Goal: Information Seeking & Learning: Learn about a topic

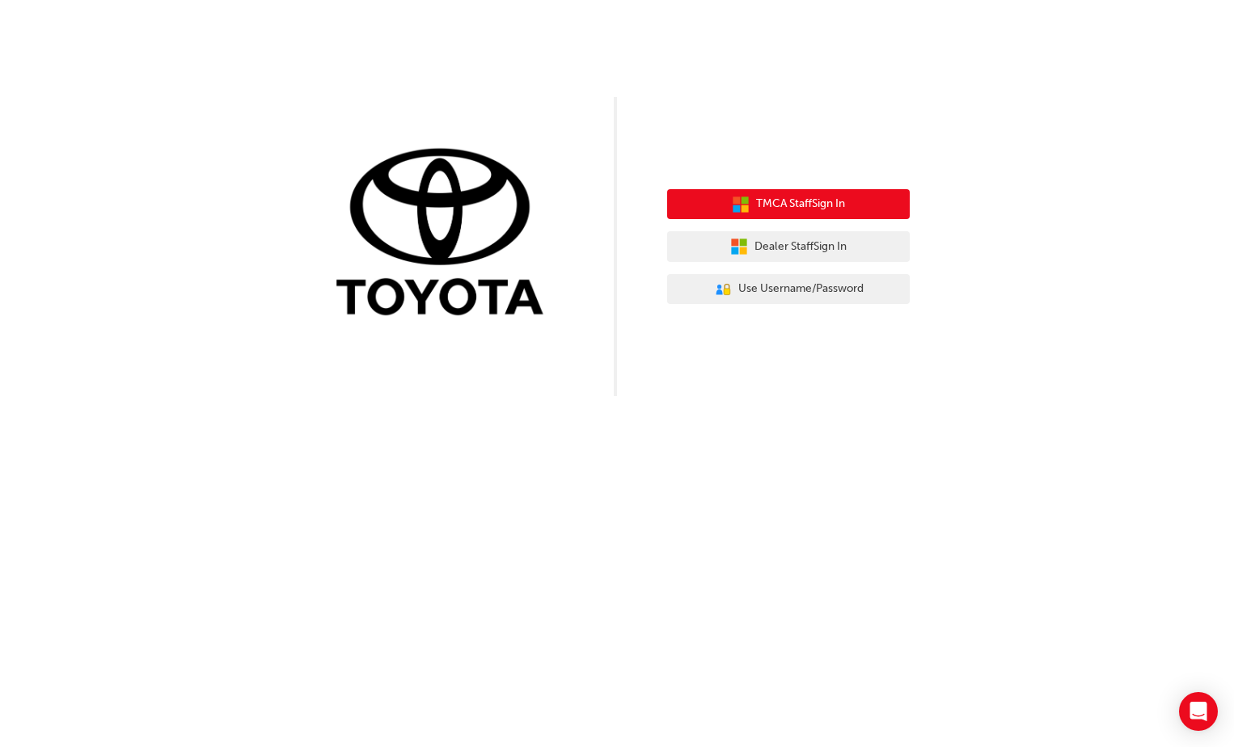
click at [801, 209] on span "TMCA Staff Sign In" at bounding box center [800, 204] width 89 height 19
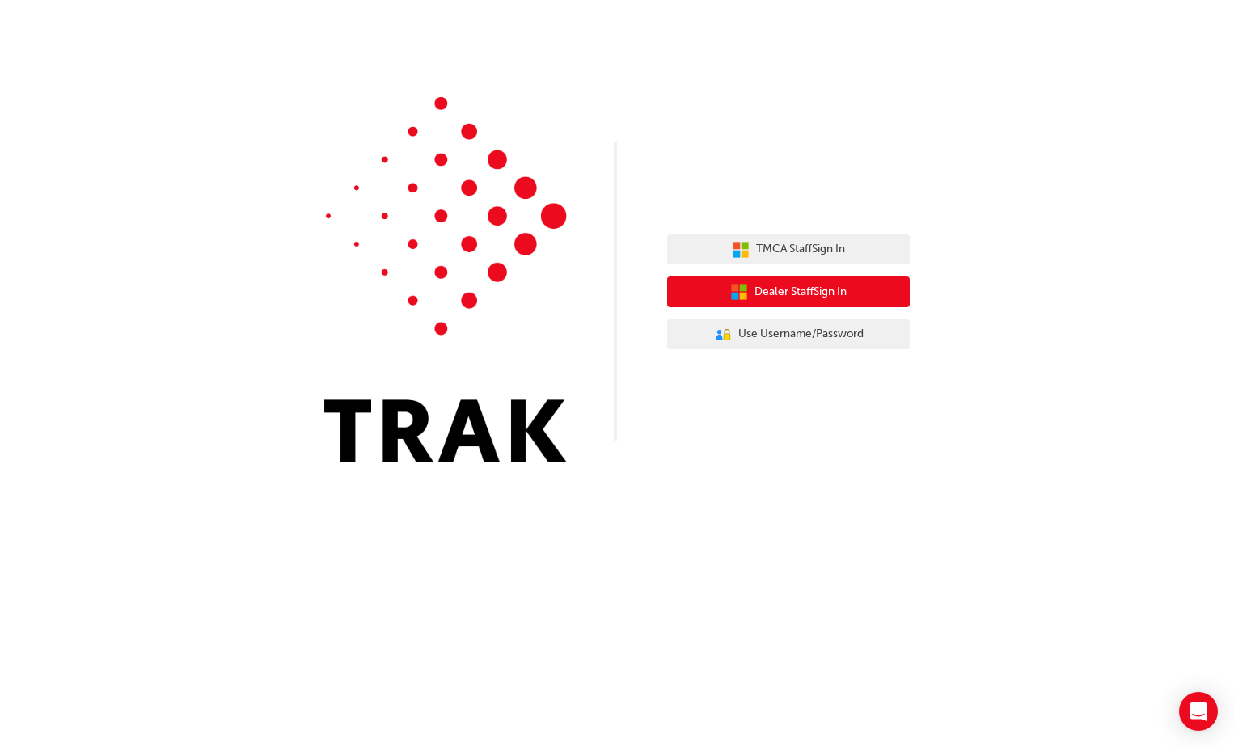
click at [766, 283] on span "Dealer Staff Sign In" at bounding box center [801, 292] width 92 height 19
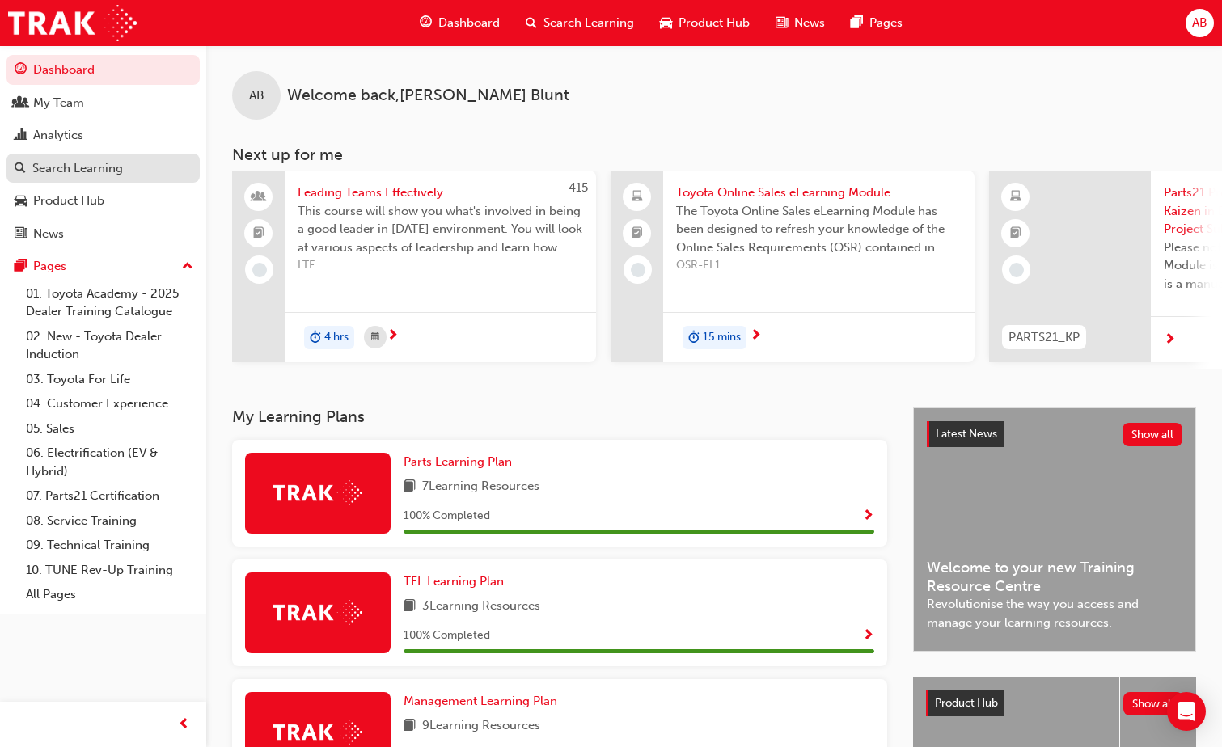
click at [67, 165] on div "Search Learning" at bounding box center [77, 168] width 91 height 19
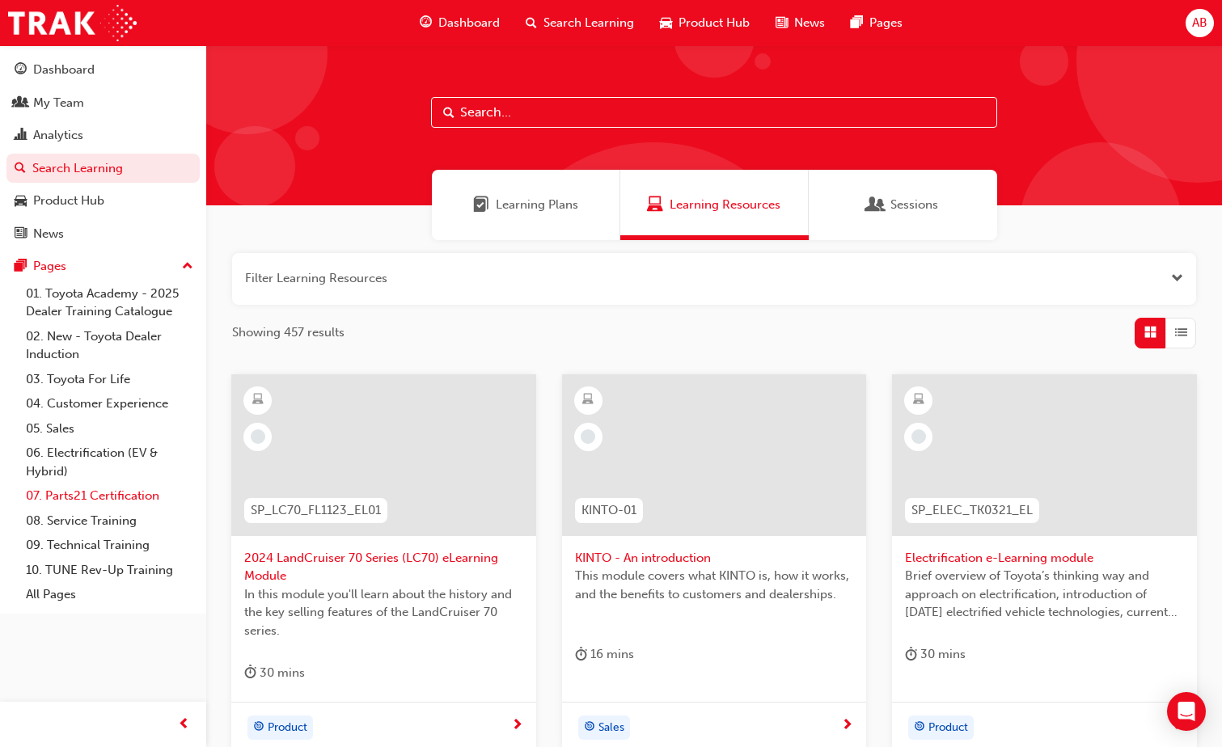
click at [123, 497] on link "07. Parts21 Certification" at bounding box center [109, 496] width 180 height 25
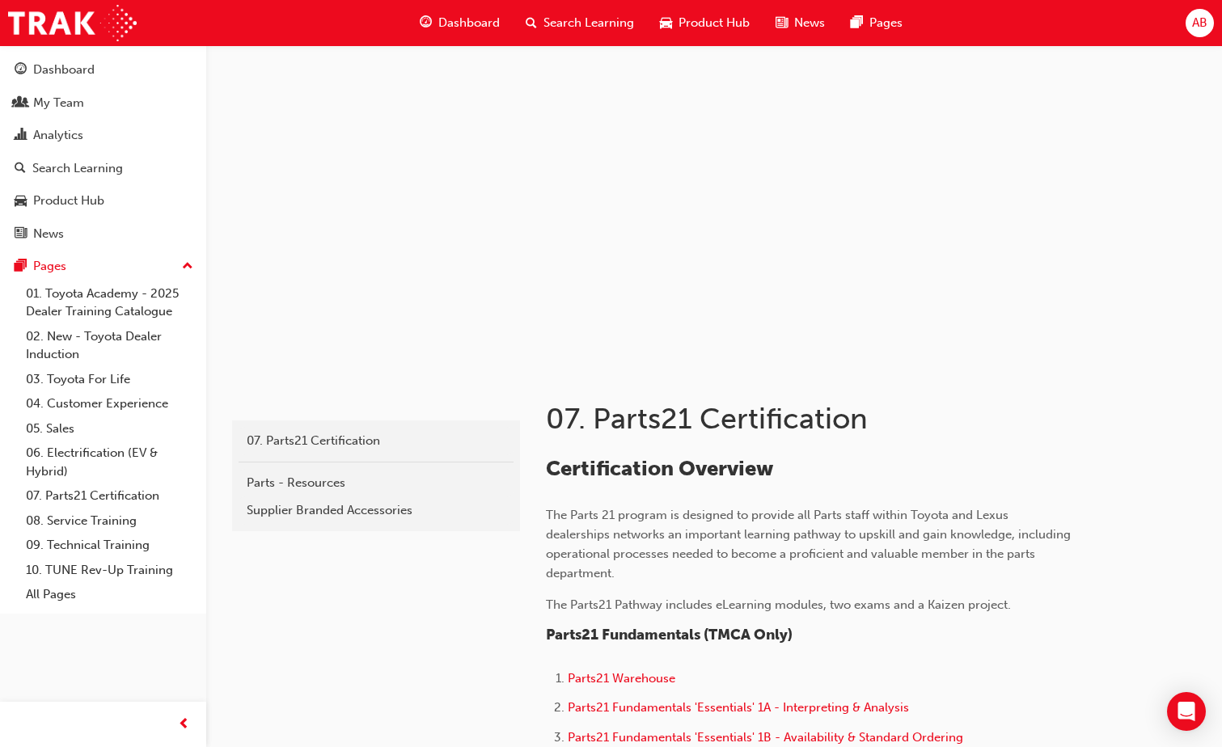
scroll to position [81, 0]
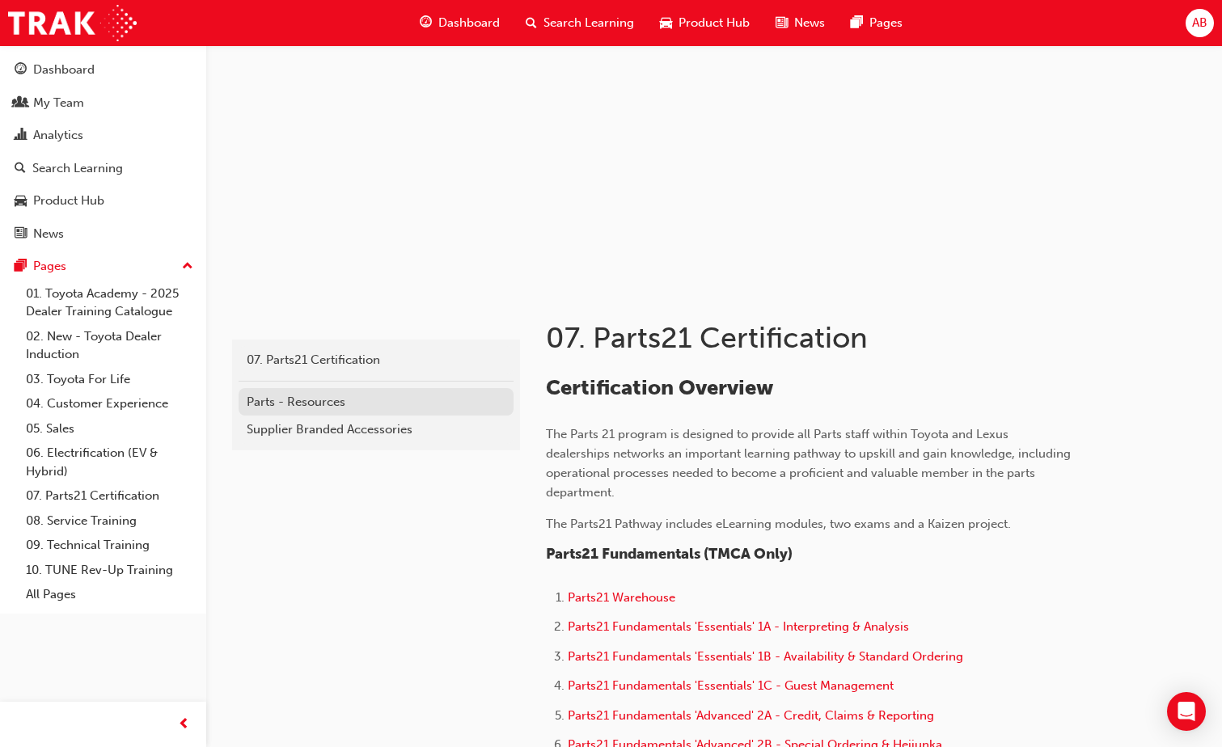
click at [324, 410] on div "Parts - Resources" at bounding box center [376, 402] width 259 height 19
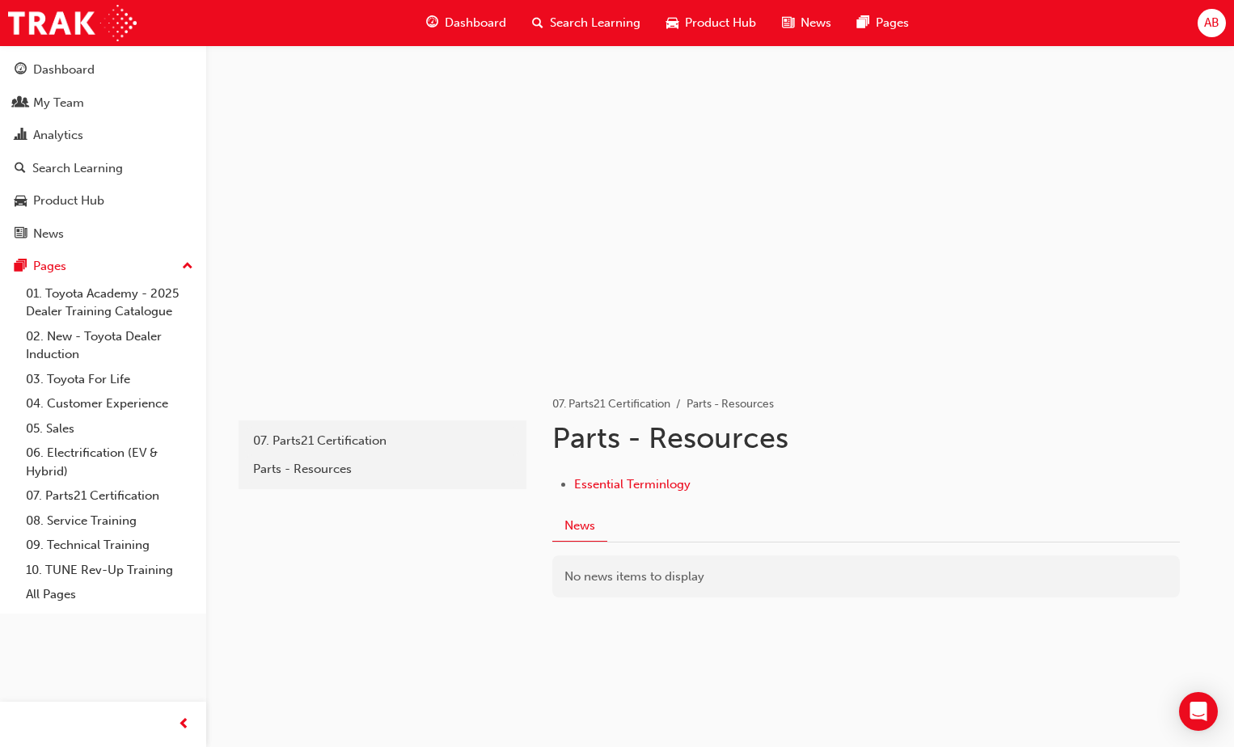
click at [627, 578] on div "No news items to display" at bounding box center [866, 577] width 628 height 43
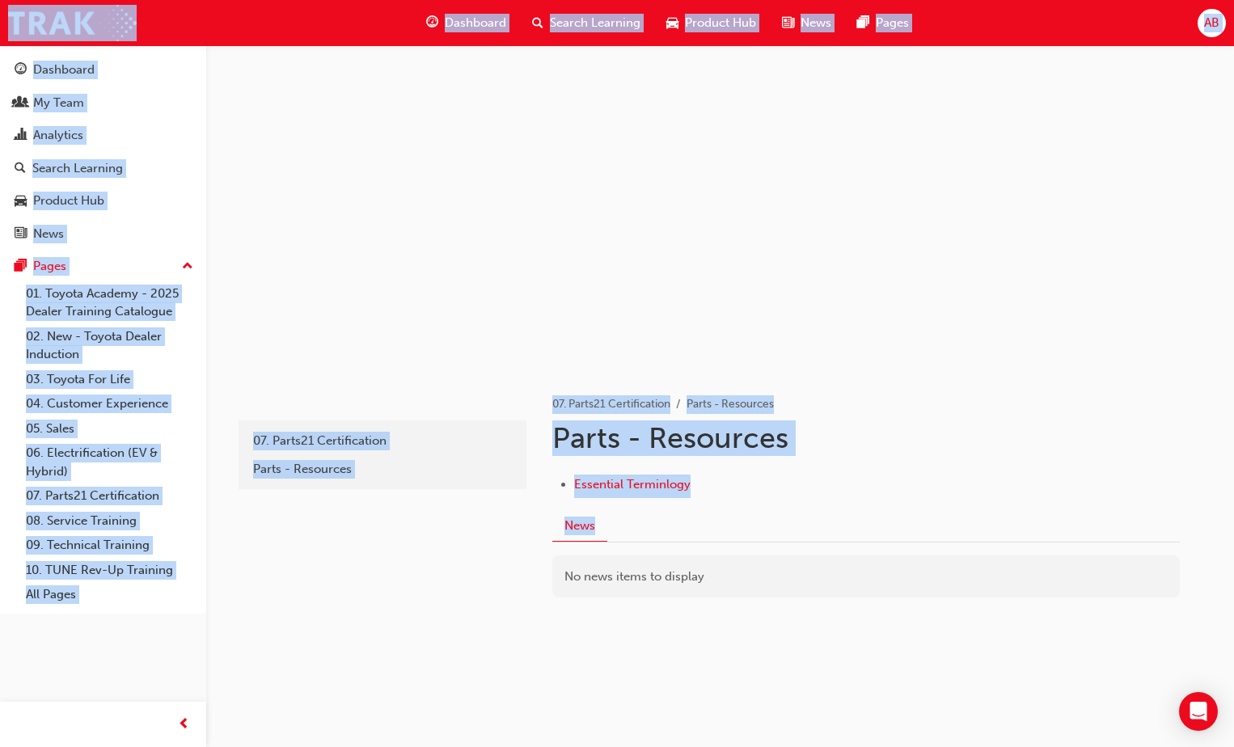
click at [627, 578] on div "No news items to display" at bounding box center [866, 577] width 628 height 43
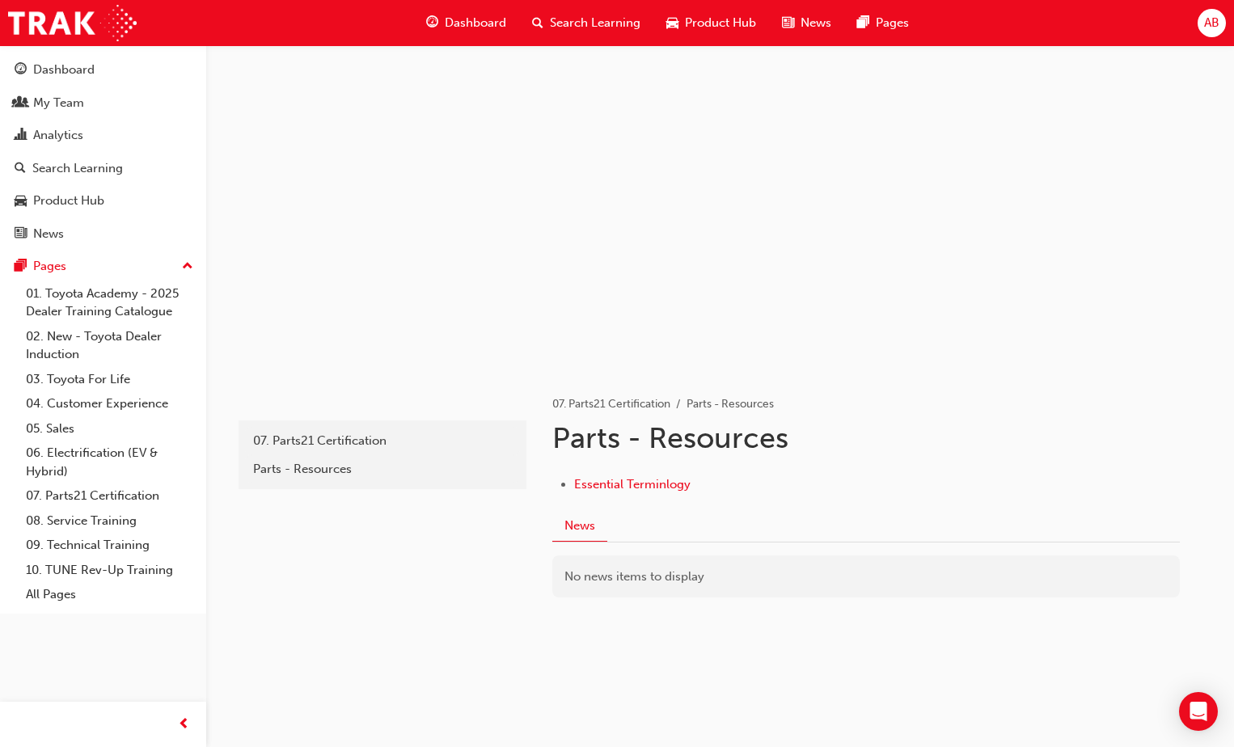
click at [321, 540] on div "resources 07. Parts21 Certification Parts - Resources" at bounding box center [380, 509] width 291 height 281
click at [324, 443] on div "07. Parts21 Certification" at bounding box center [382, 441] width 259 height 19
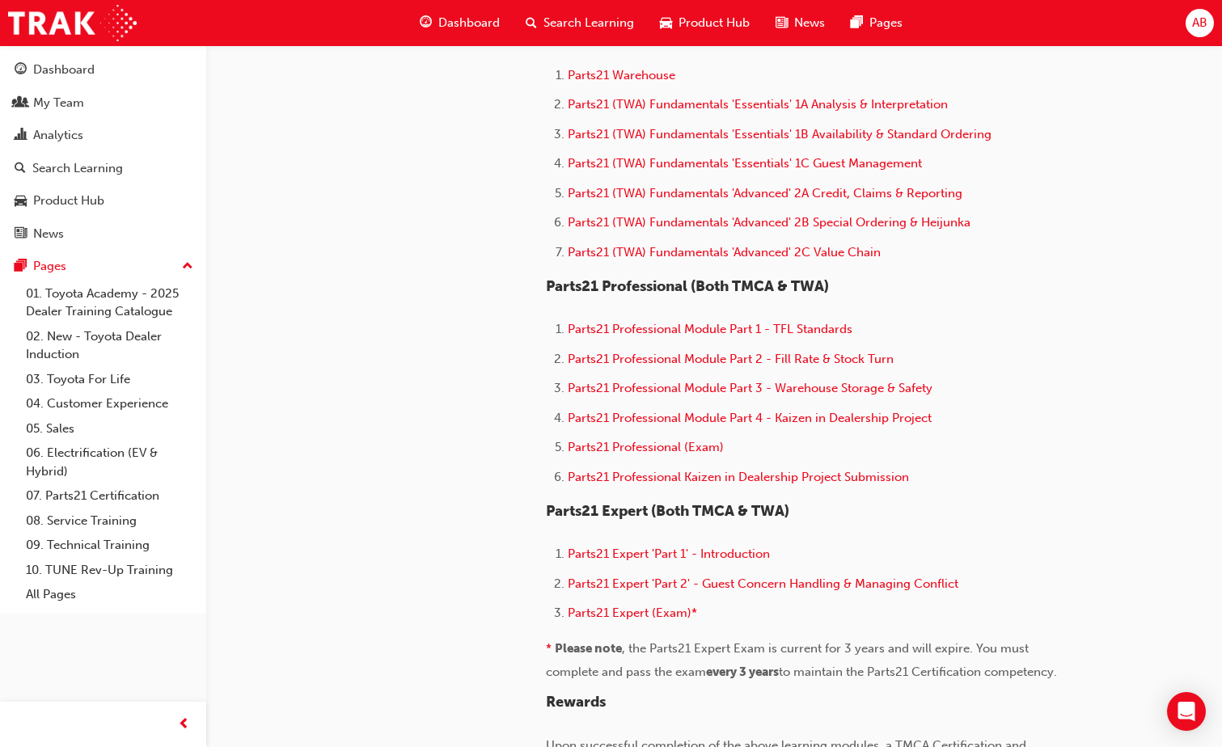
scroll to position [890, 0]
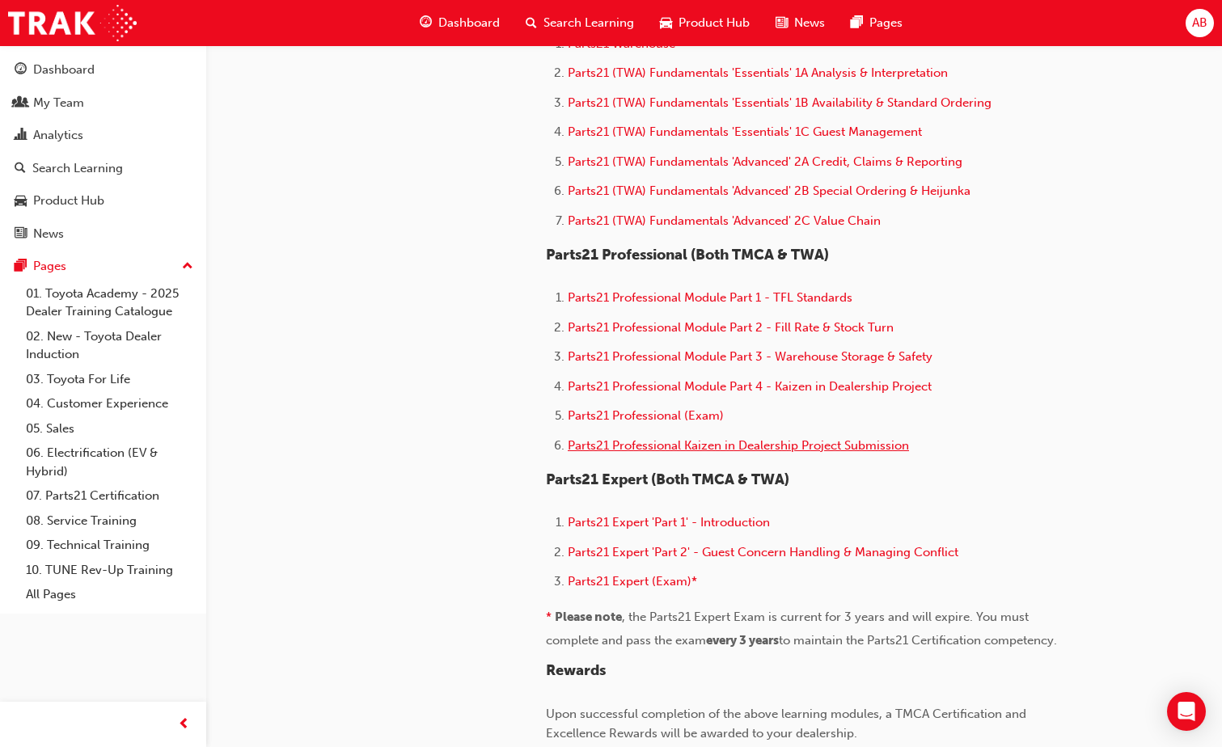
click at [797, 440] on span "Parts21 Professional Kaizen in Dealership Project Submission" at bounding box center [738, 445] width 341 height 15
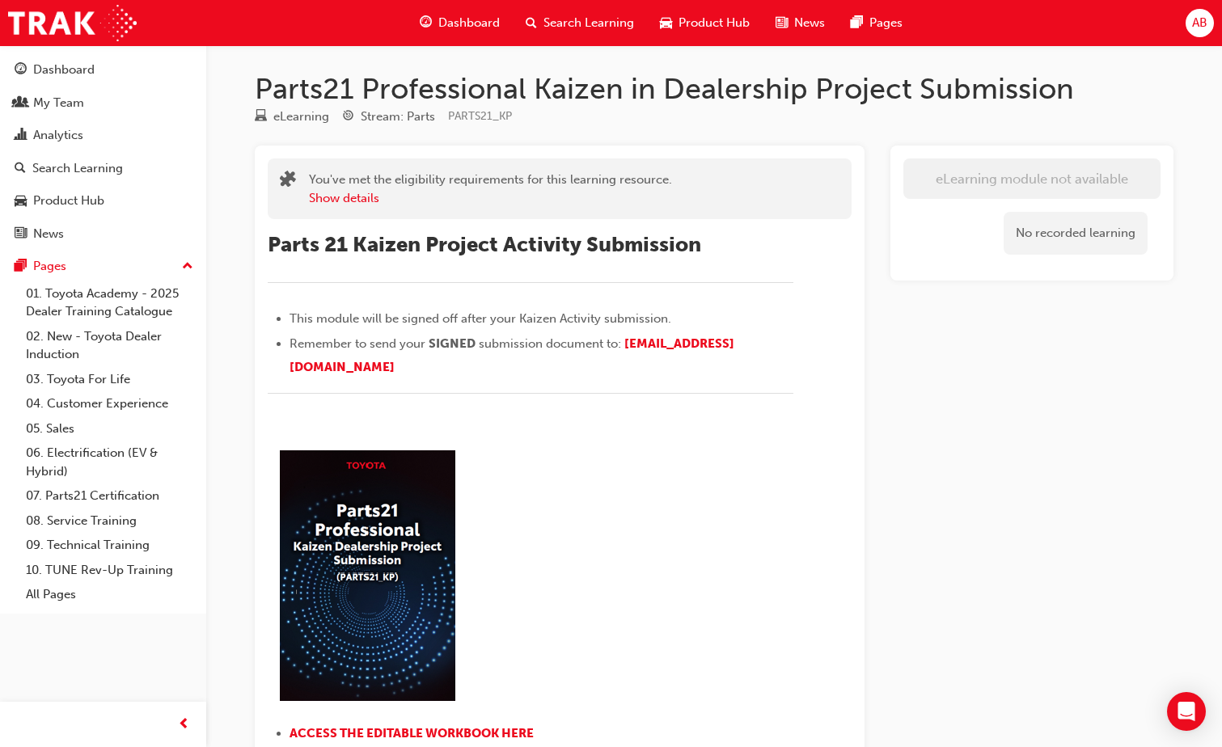
scroll to position [81, 0]
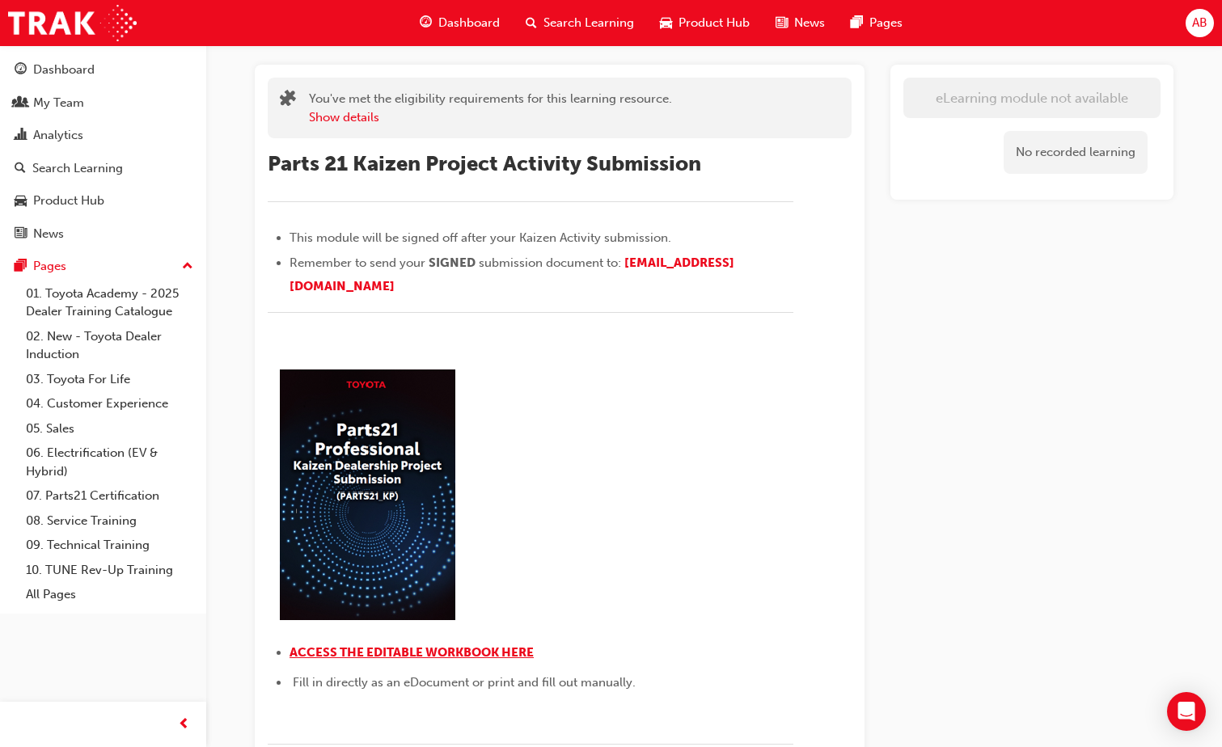
click at [425, 648] on span "ACCESS THE EDITABLE WORKBOOK HERE" at bounding box center [412, 652] width 244 height 15
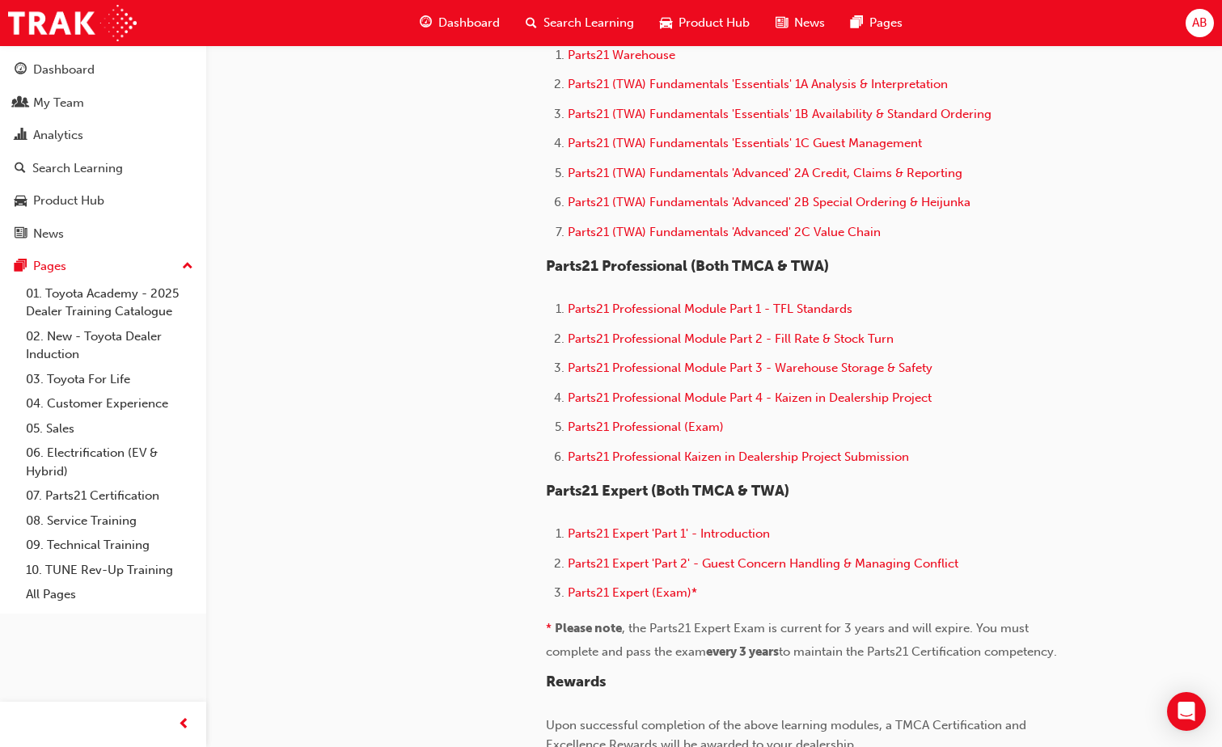
scroll to position [890, 0]
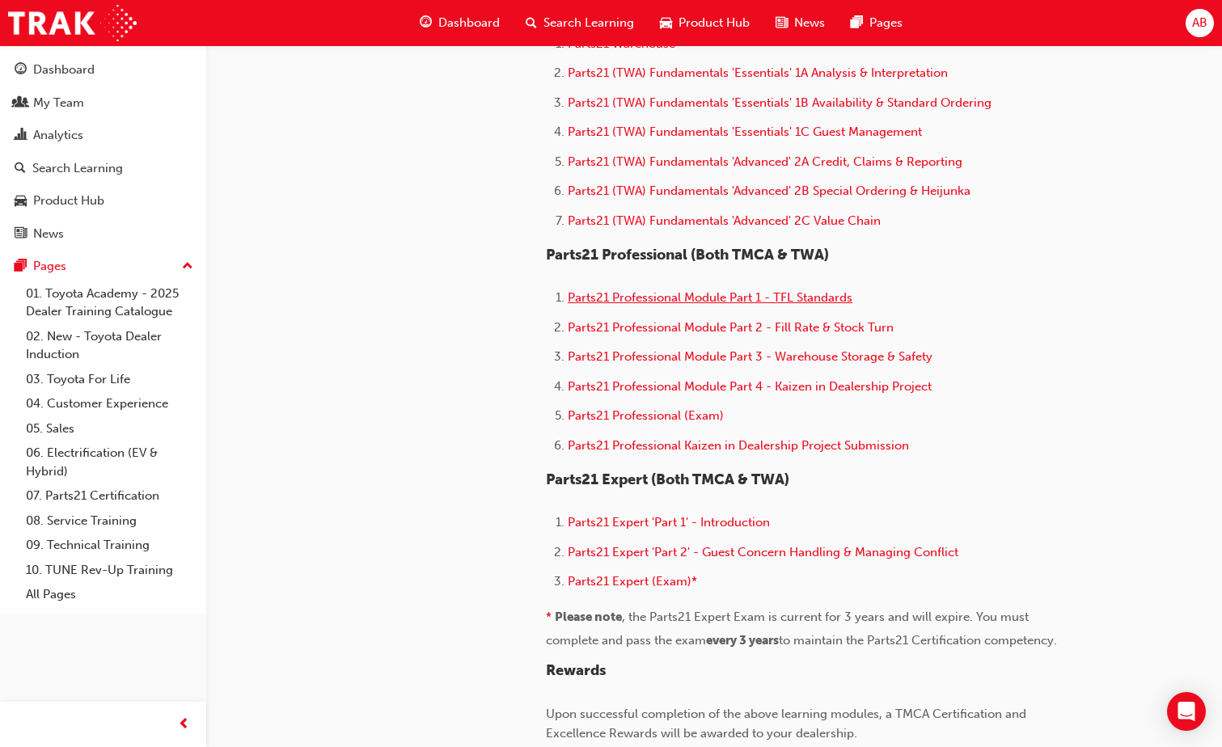
click at [666, 293] on span "Parts21 Professional Module Part 1 - TFL Standards" at bounding box center [710, 297] width 285 height 15
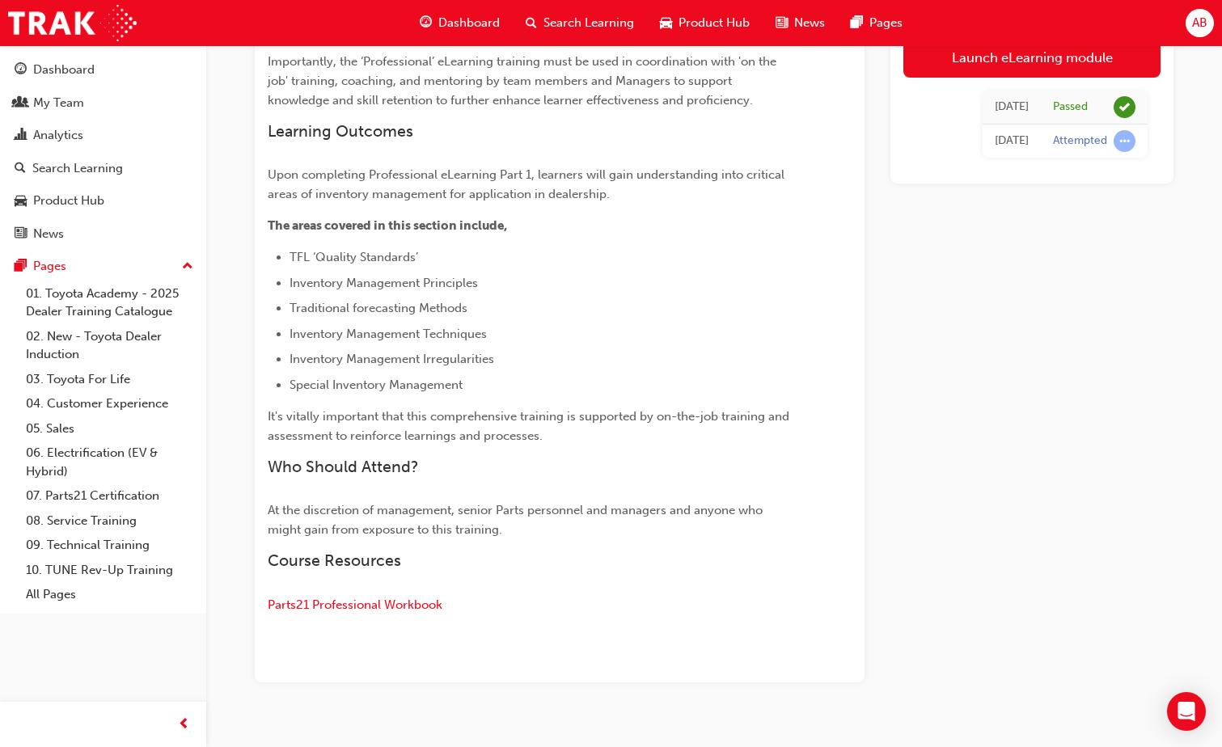
scroll to position [648, 0]
